Goal: Information Seeking & Learning: Learn about a topic

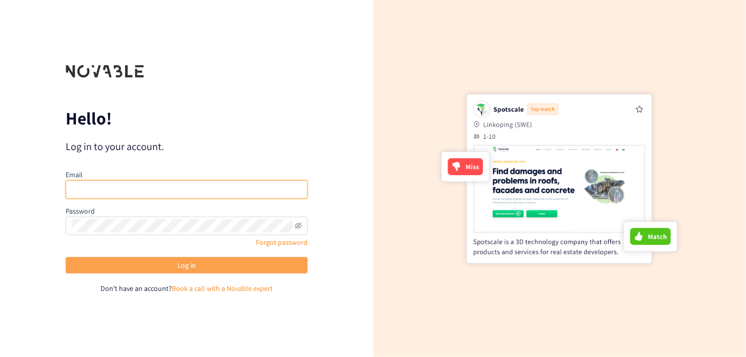
type input "[PERSON_NAME][EMAIL_ADDRESS][DOMAIN_NAME]"
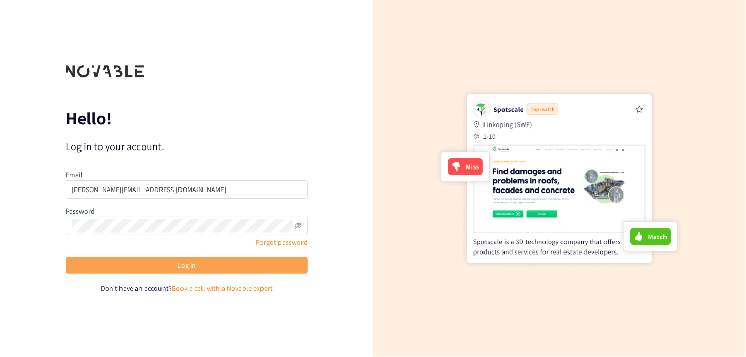
click at [189, 264] on span "Log in" at bounding box center [186, 265] width 18 height 11
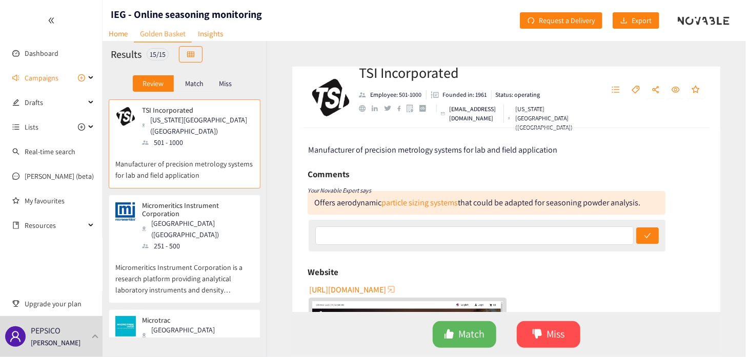
click at [216, 148] on p "Manufacturer of precision metrology systems for lab and field application" at bounding box center [184, 164] width 138 height 33
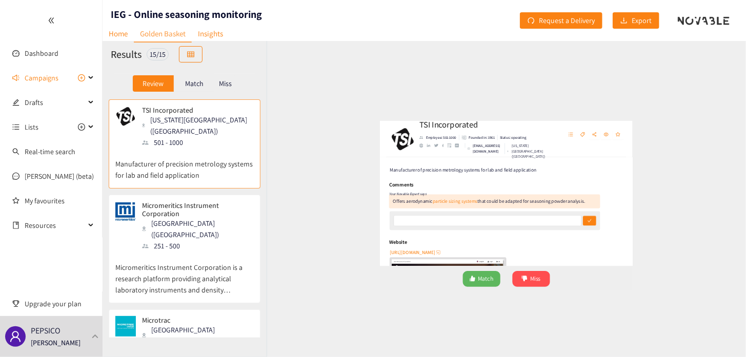
click at [214, 201] on p "Micromeritics Instrument Corporation" at bounding box center [194, 209] width 105 height 16
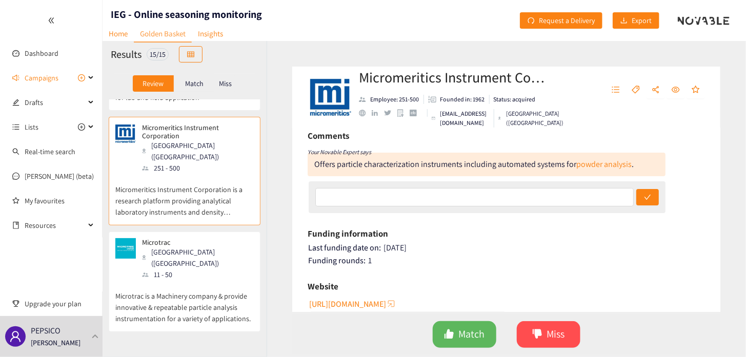
scroll to position [102, 0]
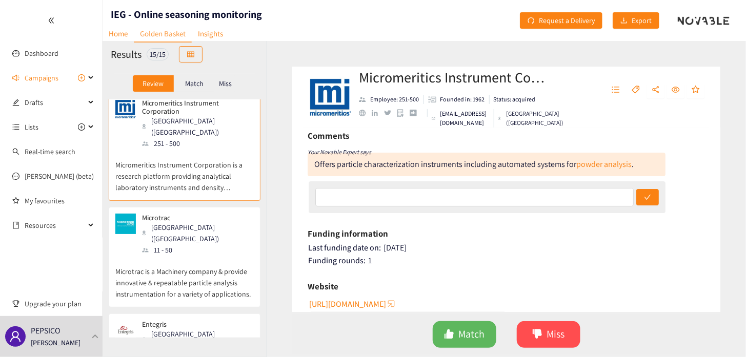
click at [172, 244] on div "11 - 50" at bounding box center [197, 249] width 111 height 11
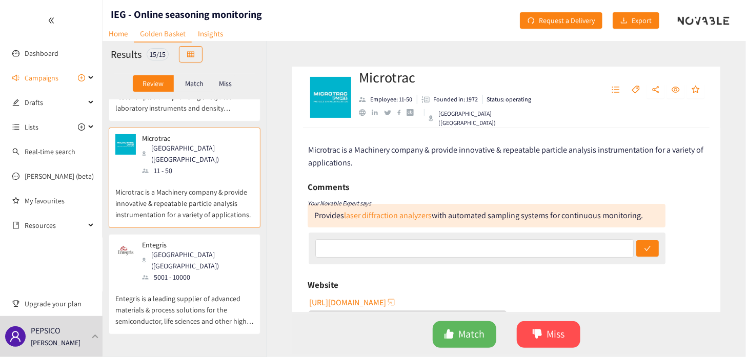
scroll to position [205, 0]
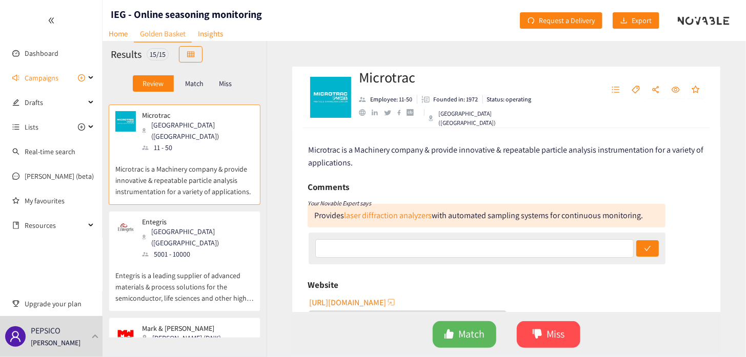
click at [172, 260] on p "Entegris is a leading supplier of advanced materials & process solutions for th…" at bounding box center [184, 282] width 138 height 44
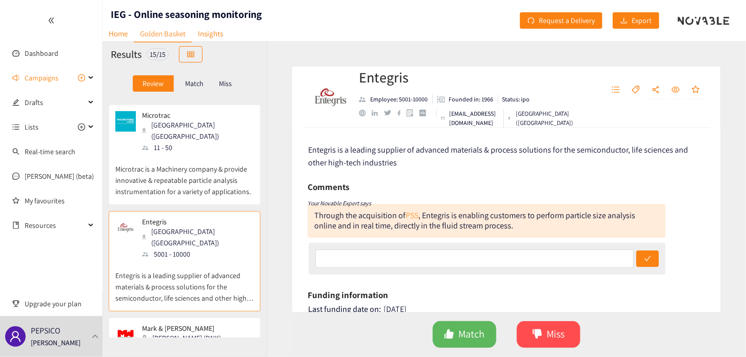
click at [410, 216] on link "PSS" at bounding box center [411, 215] width 13 height 11
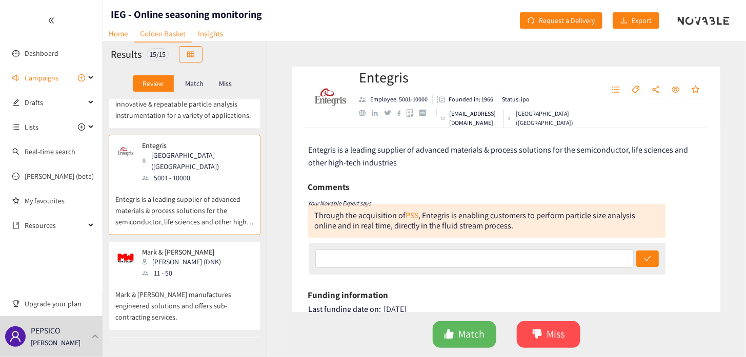
scroll to position [307, 0]
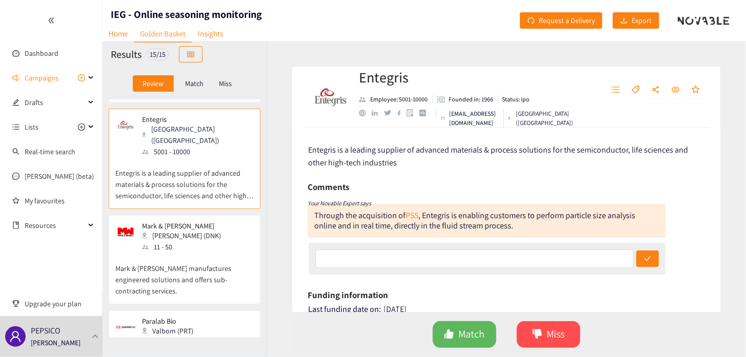
click at [209, 253] on p "Mark & [PERSON_NAME] manufactures engineered solutions and offers sub-contracti…" at bounding box center [184, 275] width 138 height 44
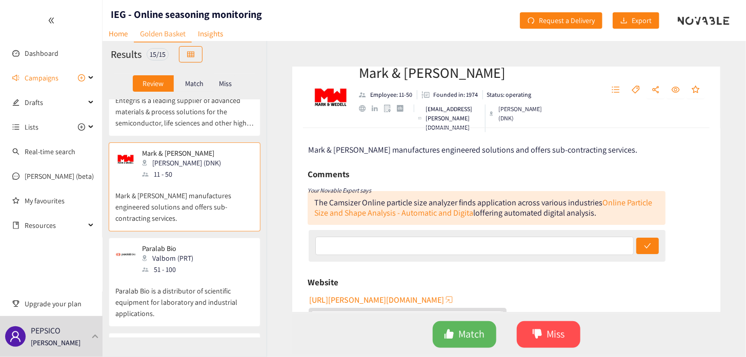
scroll to position [410, 0]
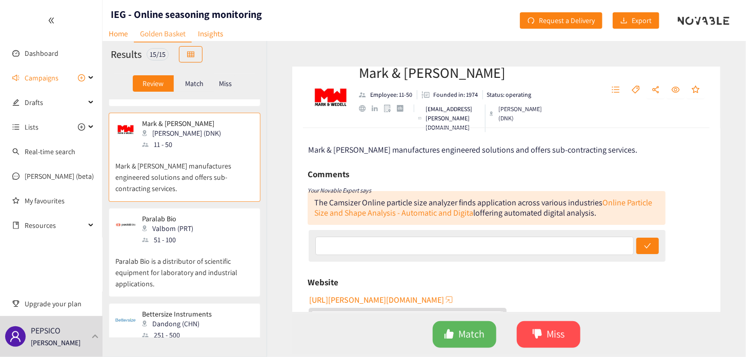
click at [211, 245] on p "Paralab Bio is a distributor of scientific equipment for laboratory and industr…" at bounding box center [184, 267] width 138 height 44
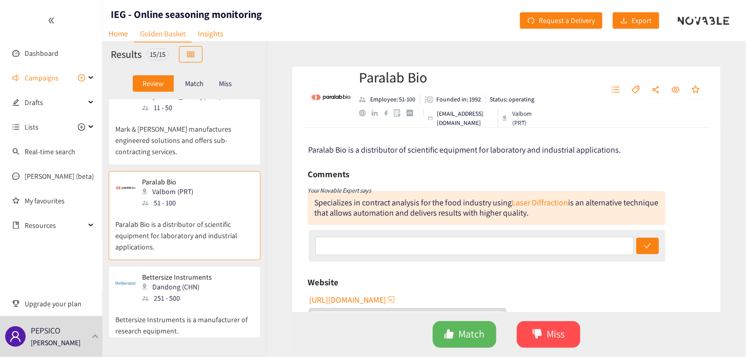
scroll to position [461, 0]
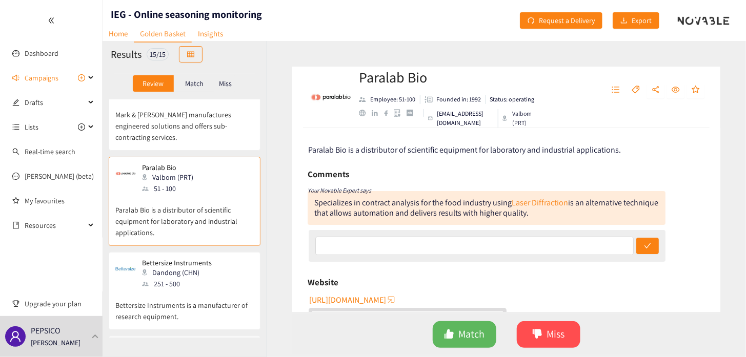
click at [211, 259] on div "Bettersize Instruments Dandong (CHN) 251 - 500" at bounding box center [184, 274] width 138 height 31
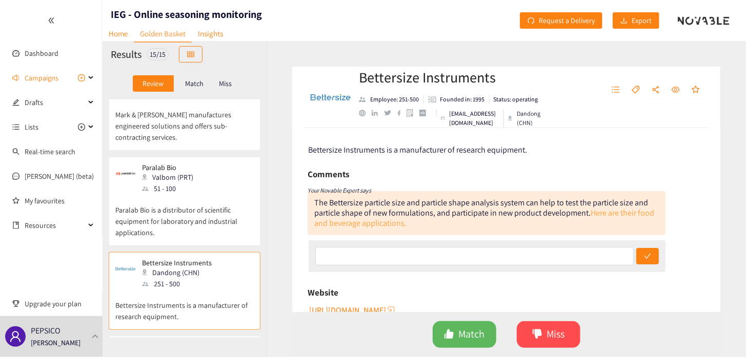
click at [609, 215] on link "Here are their food and beverage applications." at bounding box center [484, 218] width 340 height 21
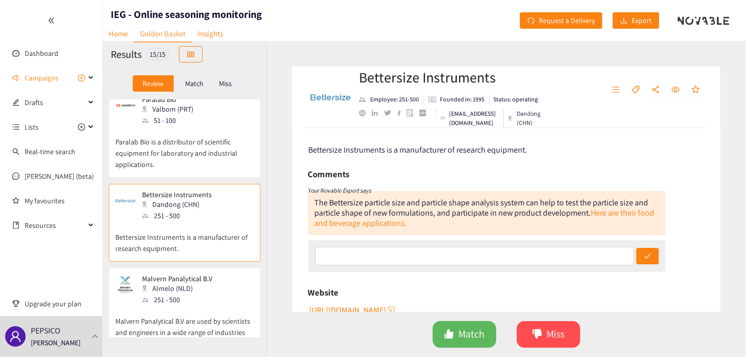
scroll to position [564, 0]
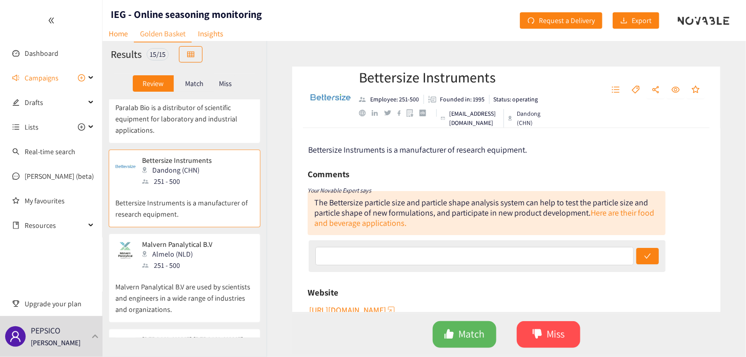
click at [182, 260] on div "251 - 500" at bounding box center [180, 265] width 76 height 11
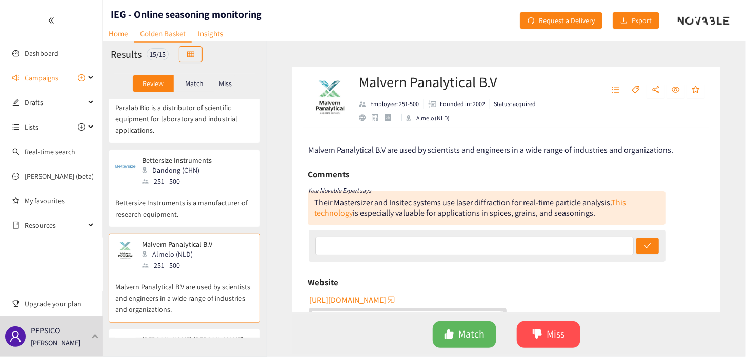
scroll to position [615, 0]
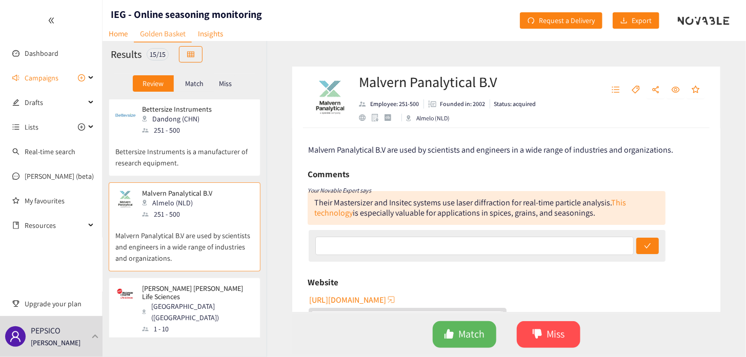
click at [183, 301] on div "[GEOGRAPHIC_DATA] ([GEOGRAPHIC_DATA])" at bounding box center [197, 312] width 111 height 23
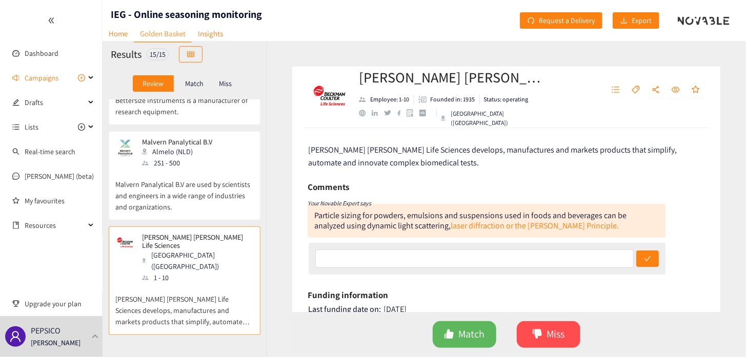
scroll to position [717, 0]
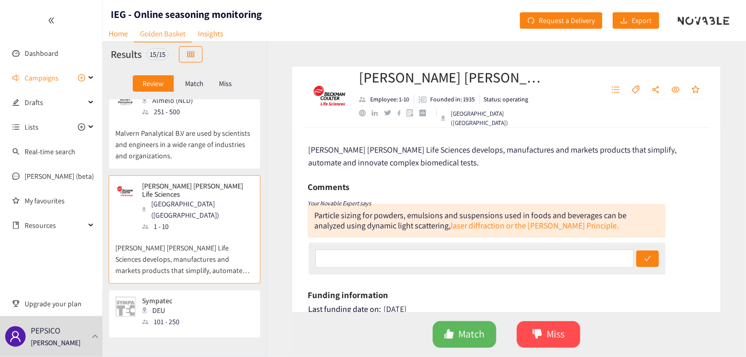
click at [183, 297] on div "Sympatec DEU 101 - 250" at bounding box center [184, 312] width 138 height 31
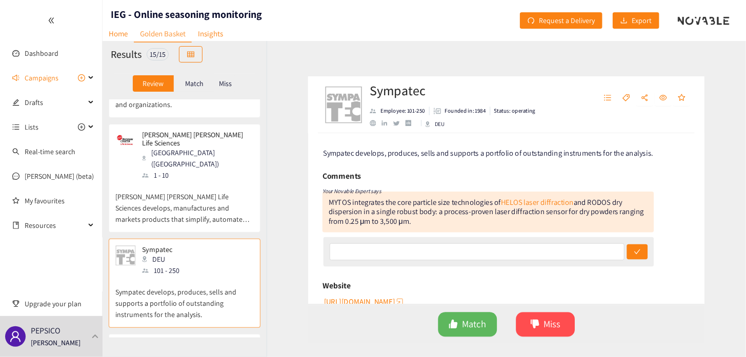
scroll to position [820, 0]
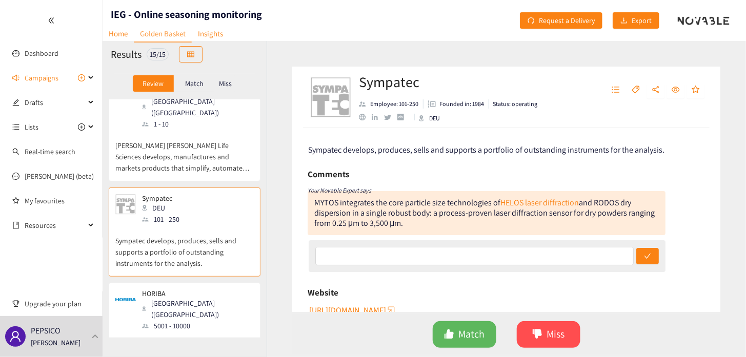
click at [183, 320] on div "5001 - 10000" at bounding box center [197, 325] width 111 height 11
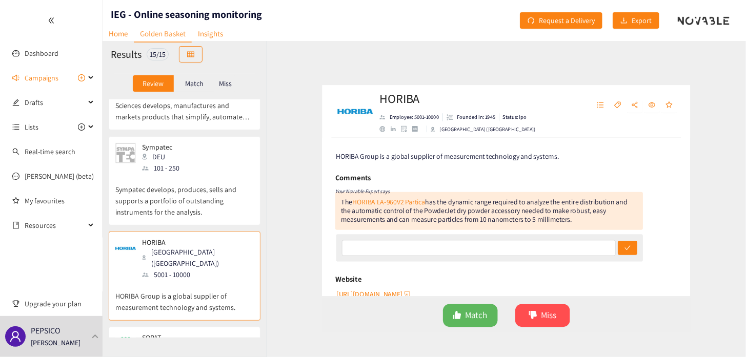
scroll to position [922, 0]
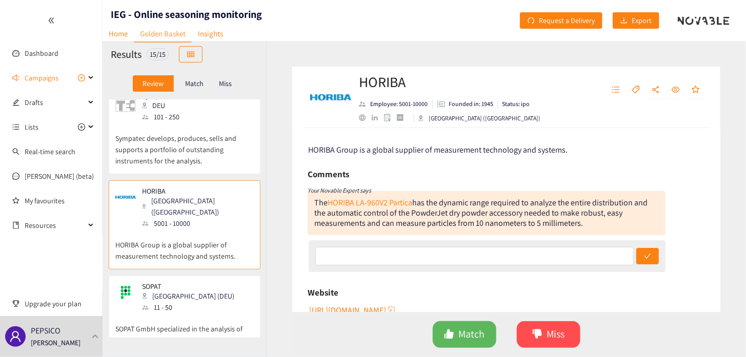
click at [183, 313] on p "SOPAT GmbH specialized in the analysis of particulate systems." at bounding box center [184, 329] width 138 height 33
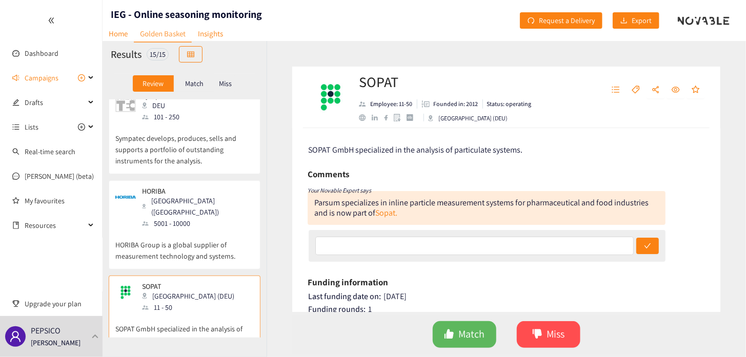
scroll to position [974, 0]
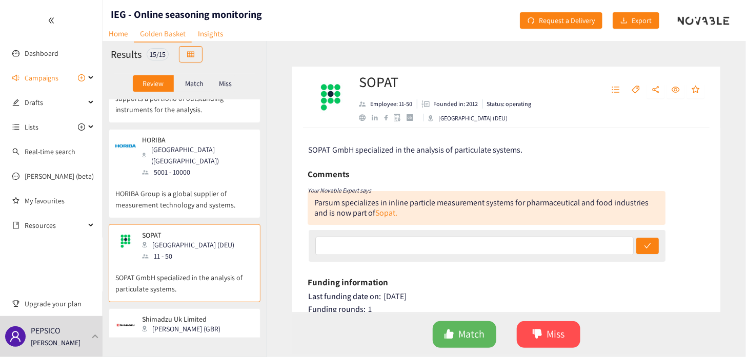
click at [183, 323] on div "[PERSON_NAME] (GBR)" at bounding box center [184, 328] width 85 height 11
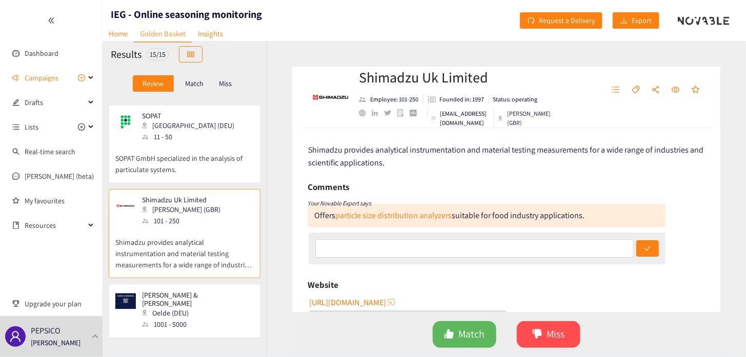
scroll to position [1127, 0]
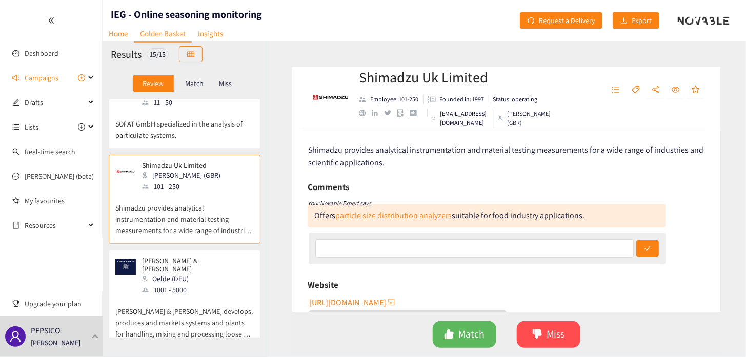
click at [198, 296] on p "[PERSON_NAME] & [PERSON_NAME] develops, produces and markets systems and plants…" at bounding box center [184, 318] width 138 height 44
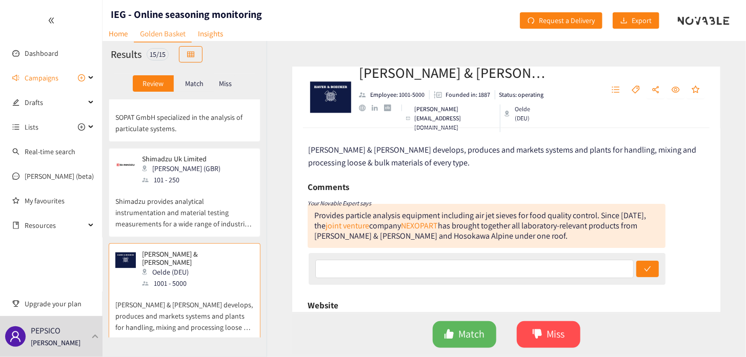
scroll to position [1136, 0]
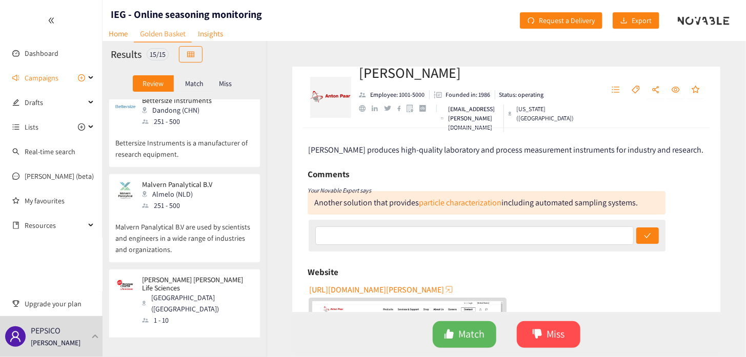
scroll to position [419, 0]
